Goal: Task Accomplishment & Management: Manage account settings

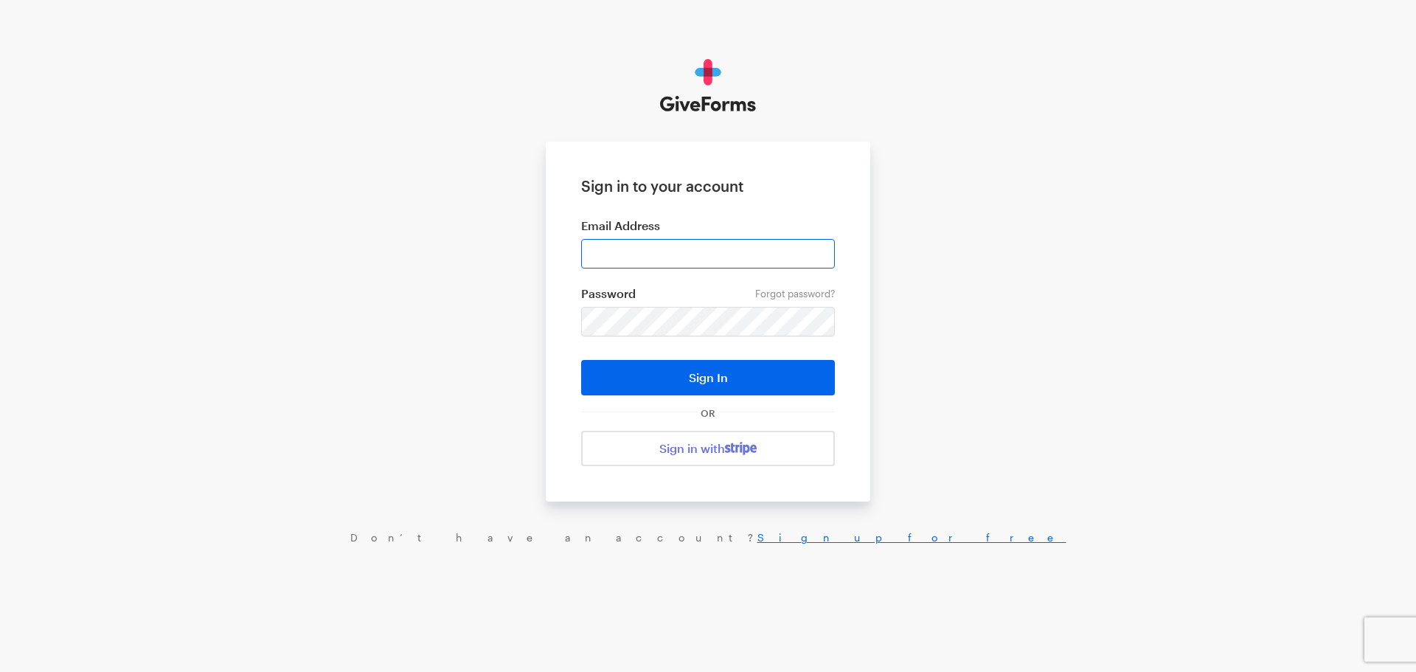
click at [691, 261] on input "email" at bounding box center [708, 254] width 254 height 30
click at [757, 249] on input "email" at bounding box center [708, 254] width 254 height 30
type input "[EMAIL_ADDRESS][DOMAIN_NAME]"
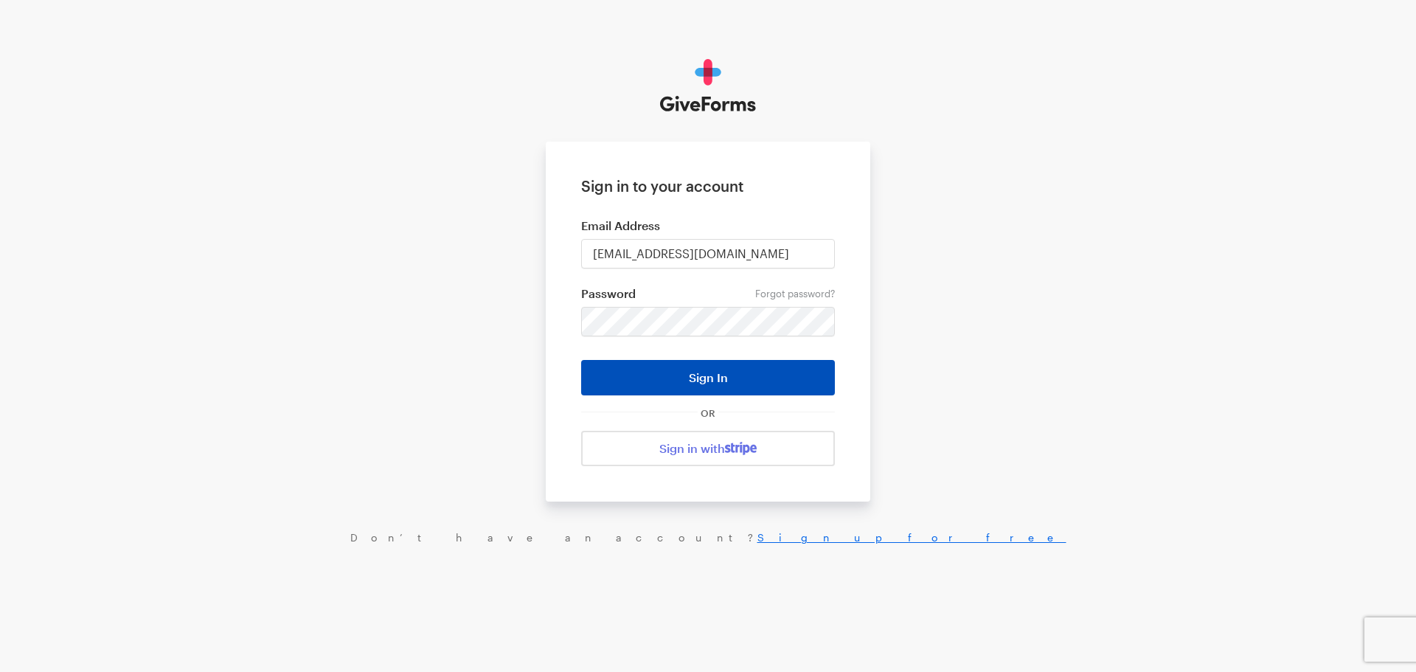
click at [714, 392] on button "Sign In" at bounding box center [708, 377] width 254 height 35
